Goal: Task Accomplishment & Management: Complete application form

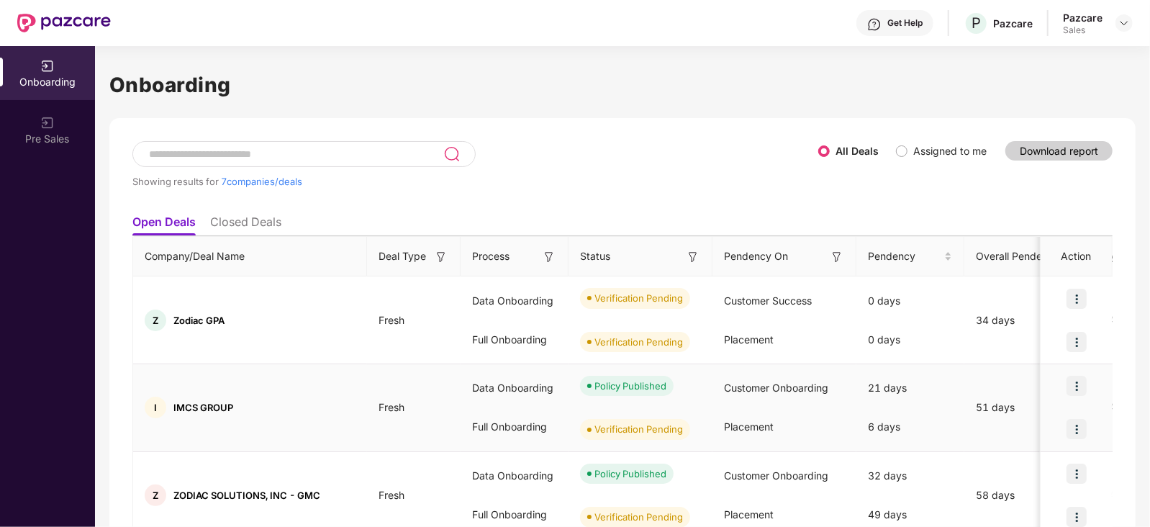
scroll to position [414, 0]
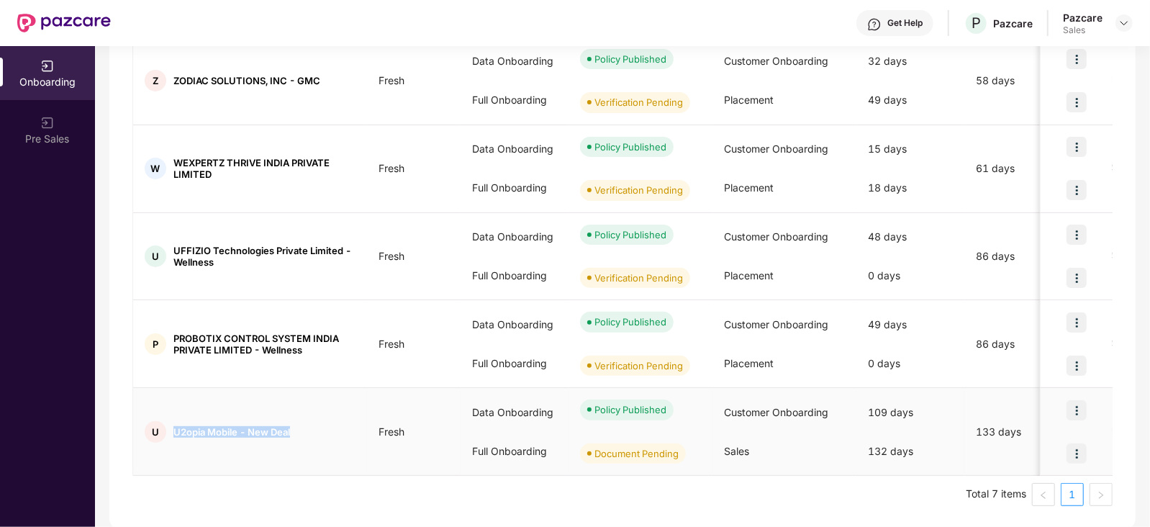
click at [1073, 448] on img at bounding box center [1076, 453] width 20 height 20
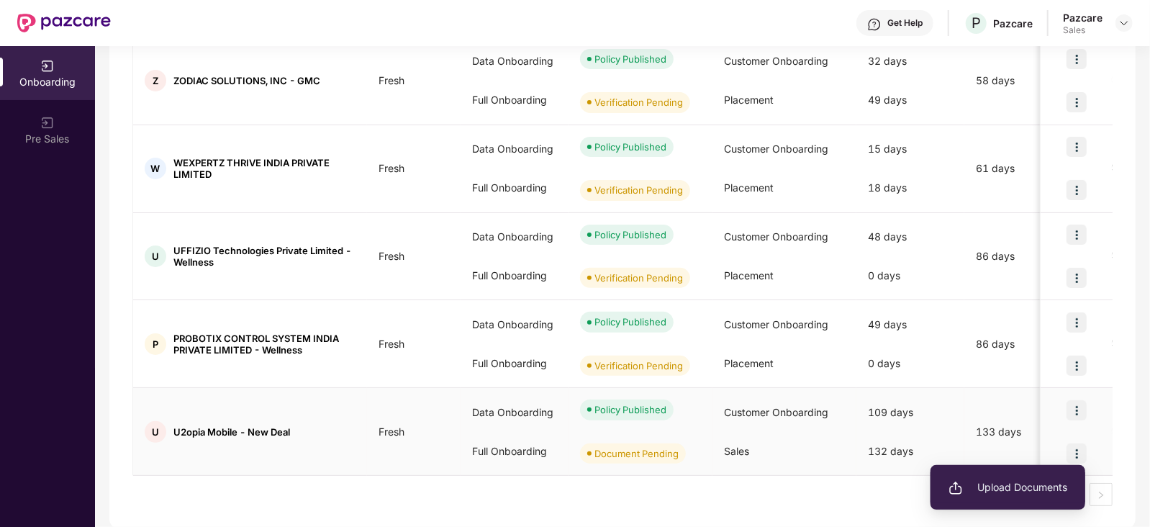
click at [996, 494] on span "Upload Documents" at bounding box center [1007, 487] width 119 height 16
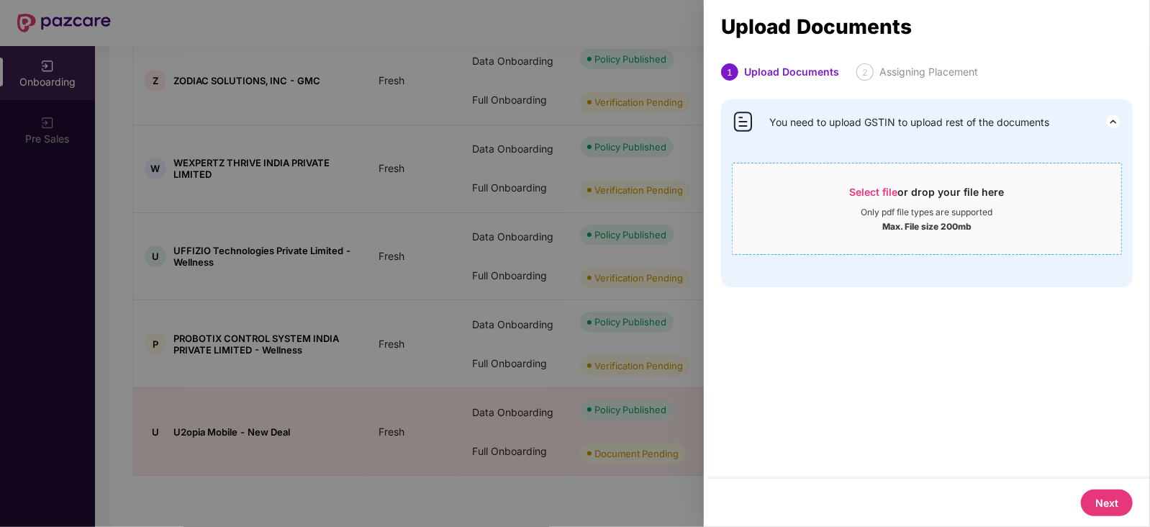
click at [911, 239] on span "Select file or drop your file here Only pdf file types are supported Max. File …" at bounding box center [926, 208] width 389 height 69
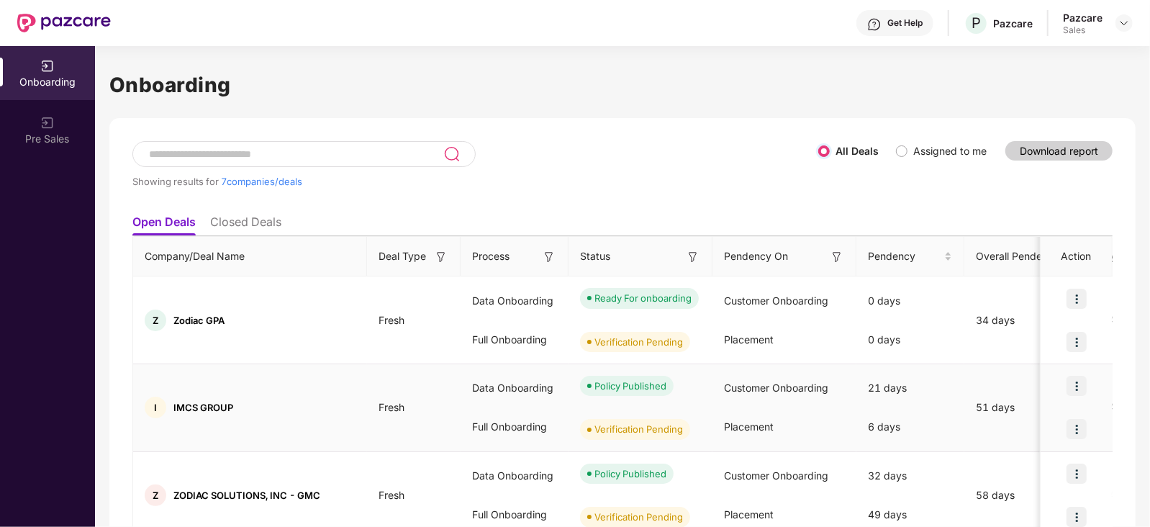
scroll to position [414, 0]
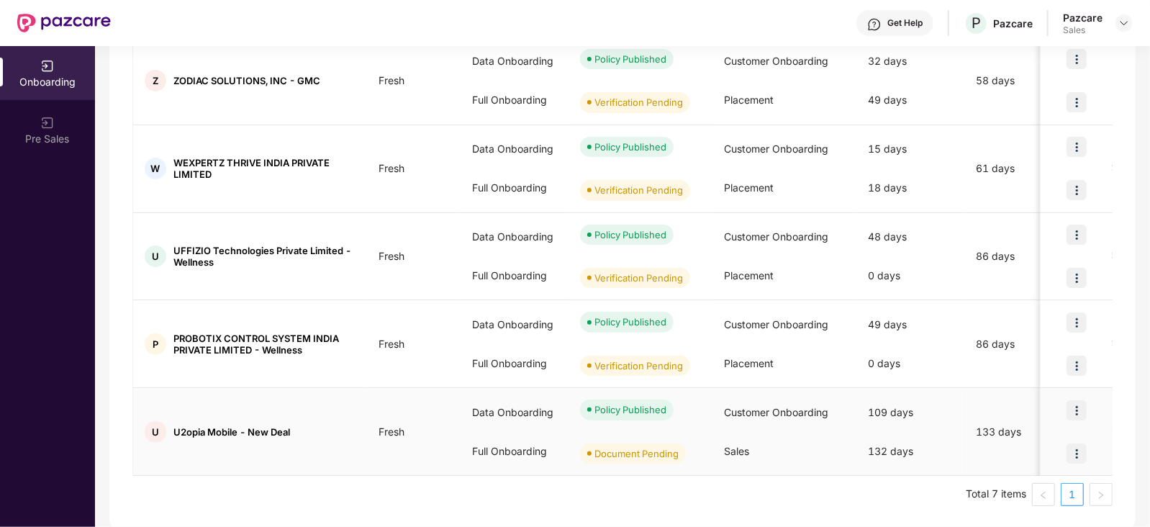
click at [1080, 451] on img at bounding box center [1076, 453] width 20 height 20
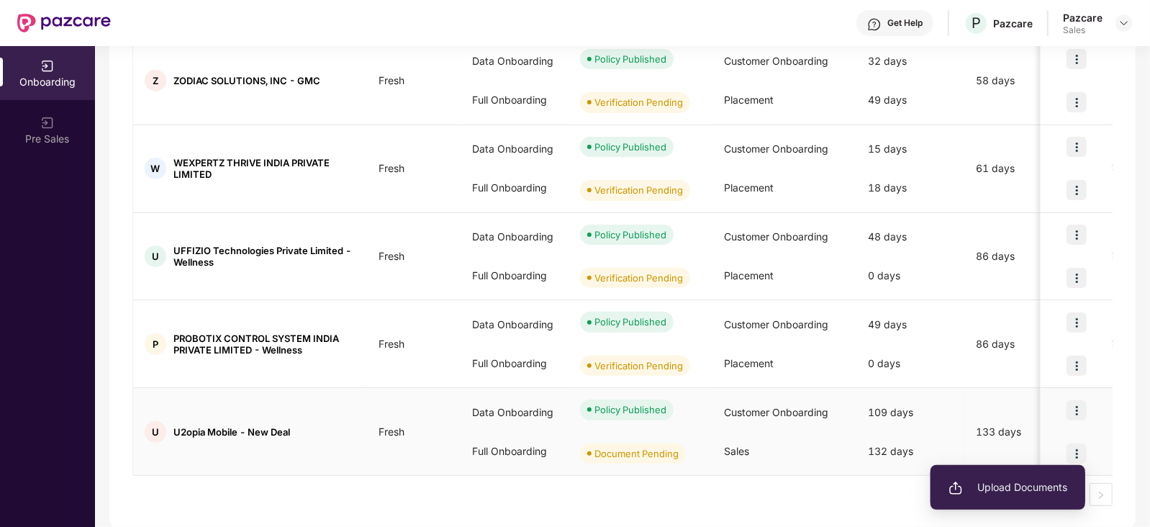
click at [979, 481] on span "Upload Documents" at bounding box center [1007, 487] width 119 height 16
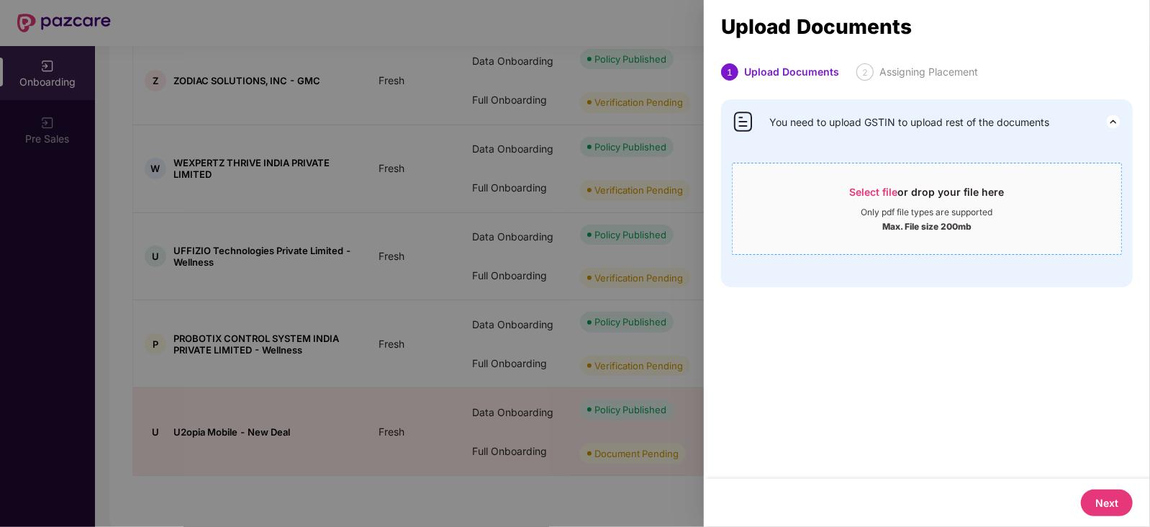
click at [943, 193] on div "Select file or drop your file here" at bounding box center [927, 196] width 155 height 22
click at [435, 507] on div at bounding box center [575, 263] width 1150 height 527
